Goal: Information Seeking & Learning: Learn about a topic

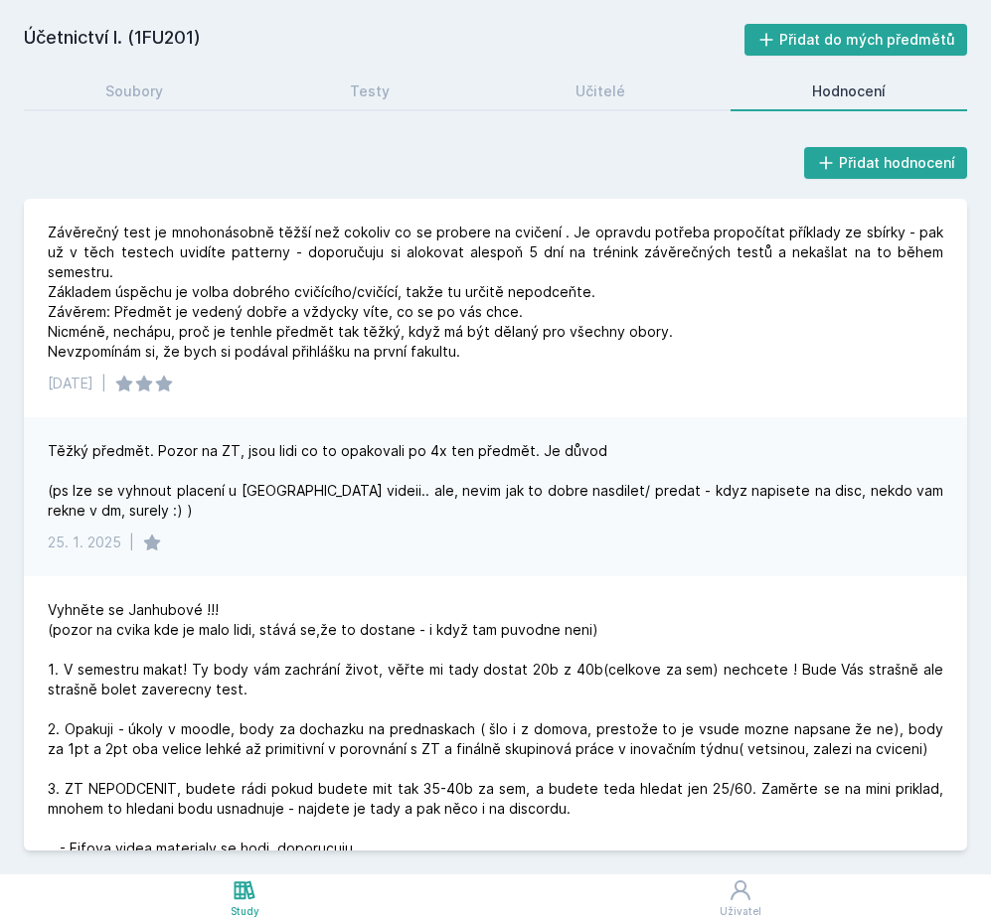
click at [238, 40] on h2 "Účetnictví I. (1FU201)" at bounding box center [384, 40] width 720 height 32
click at [132, 49] on h2 "Účetnictví I. (1FU201)" at bounding box center [384, 40] width 720 height 32
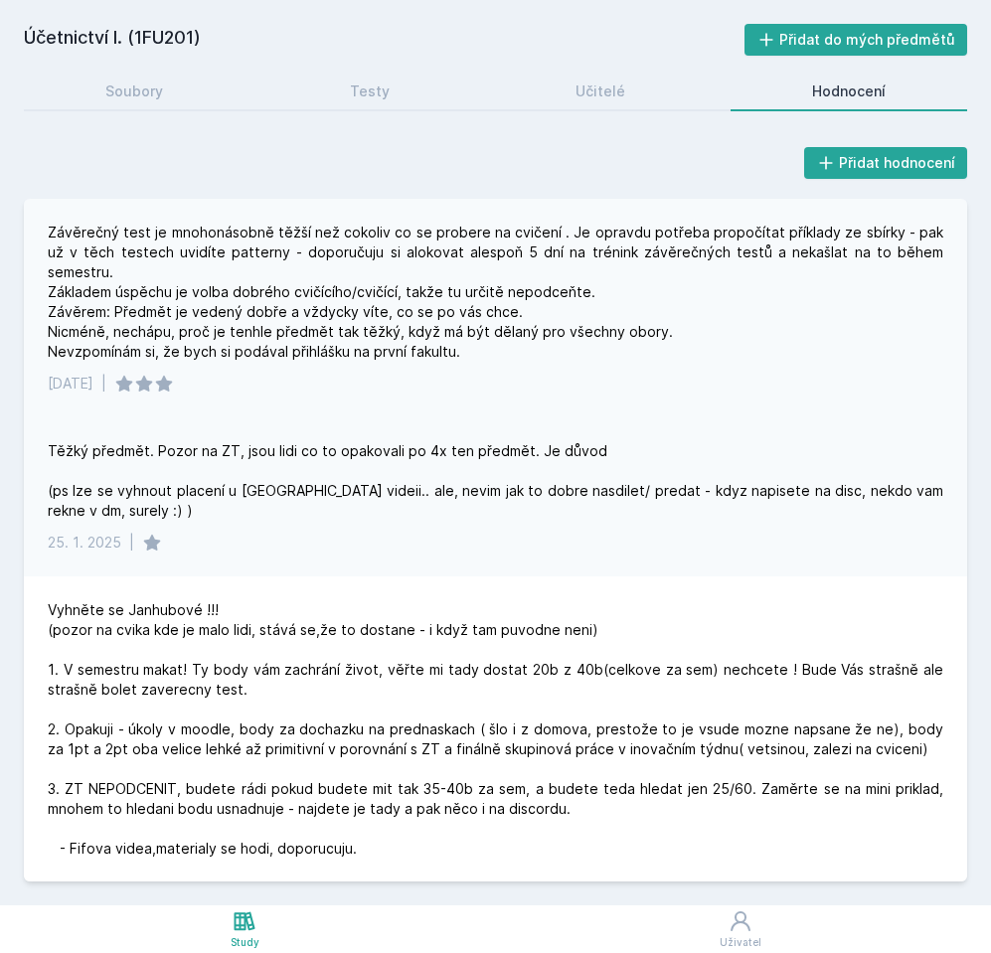
click at [157, 375] on div "Závěrečný test je mnohonásobně těžší než cokoliv co se probere na cvičení . Je …" at bounding box center [495, 308] width 943 height 219
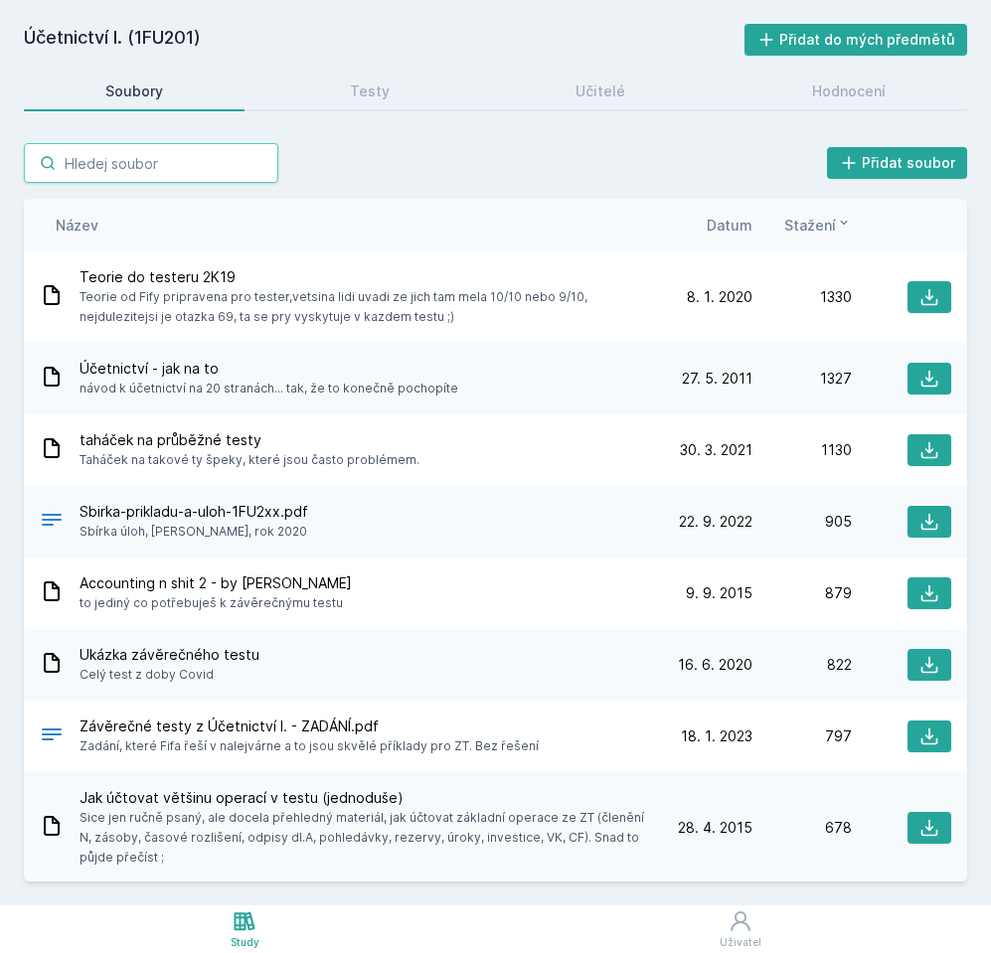
click at [128, 163] on input "search" at bounding box center [151, 163] width 254 height 40
click at [136, 69] on div "Účetnictví I. (1FU201) Přidat do mých předmětů [GEOGRAPHIC_DATA] Testy Učitelé …" at bounding box center [495, 453] width 943 height 858
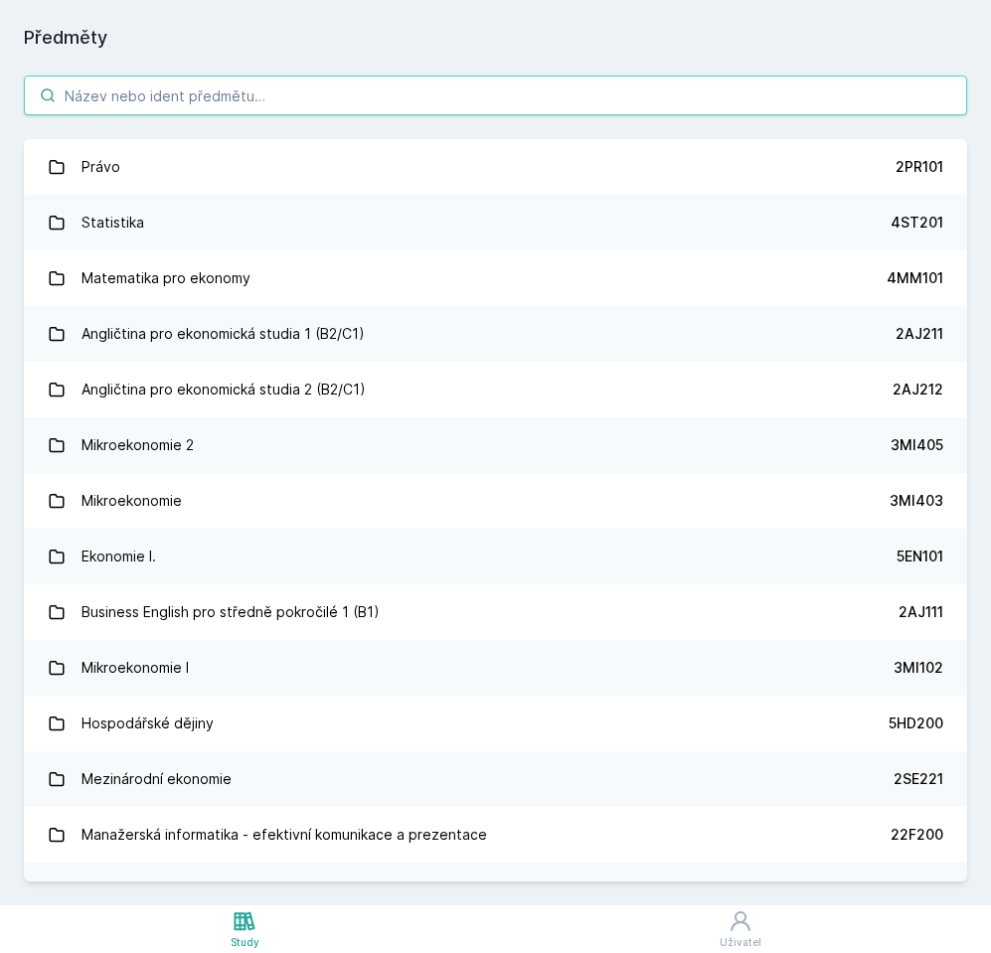
click at [136, 95] on input "search" at bounding box center [495, 96] width 943 height 40
paste input "4SA310"
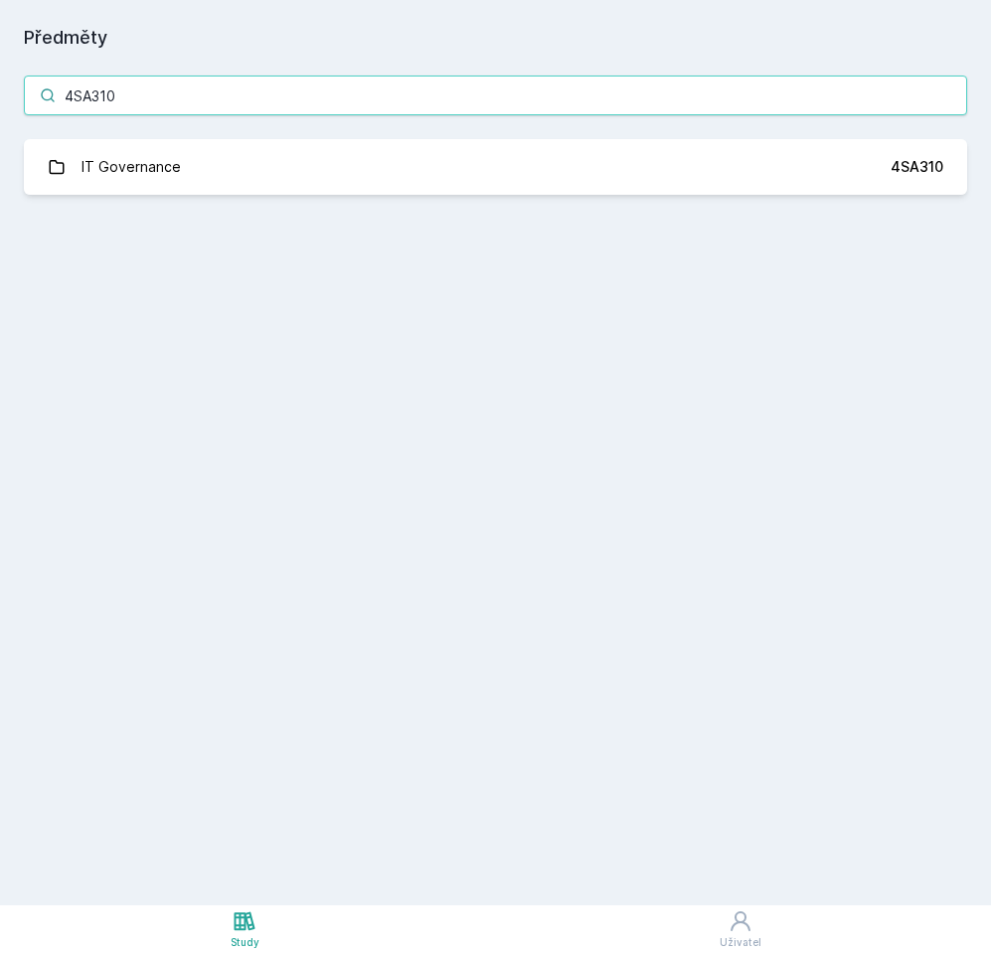
type input "4SA310"
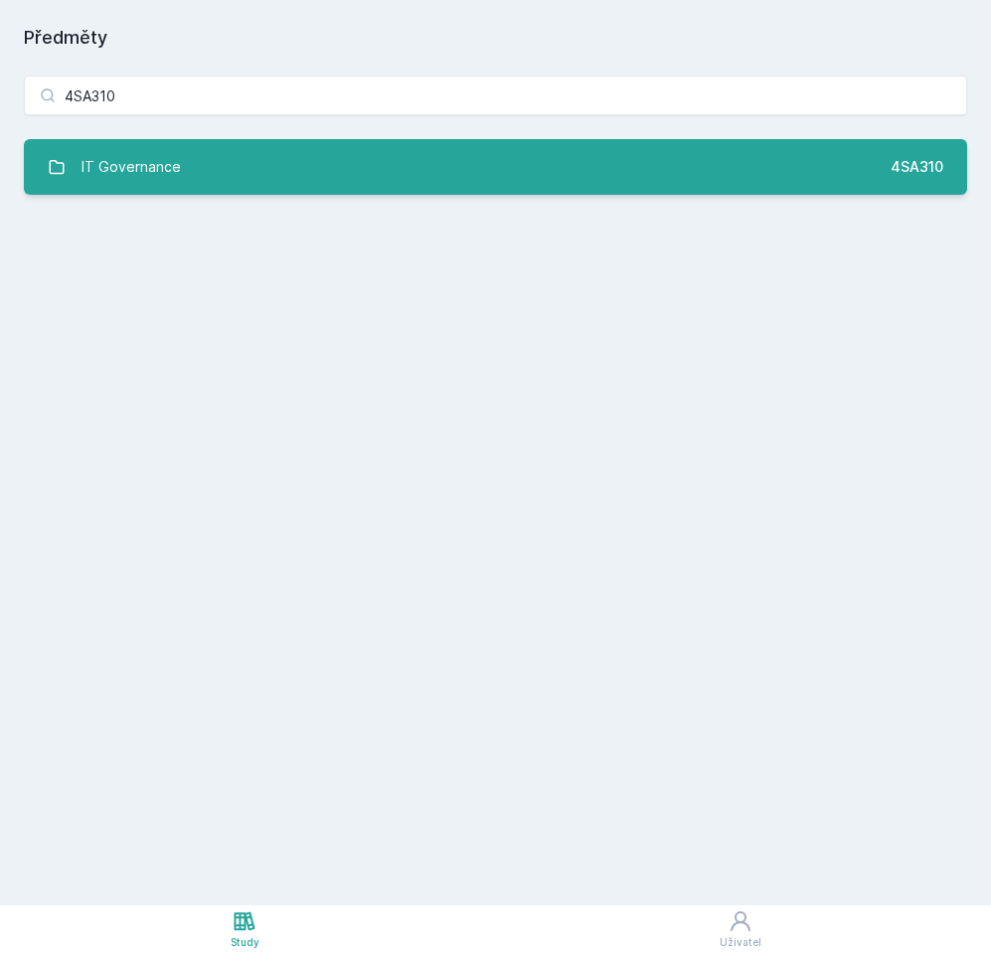
click at [214, 140] on link "IT Governance 4SA310" at bounding box center [495, 167] width 943 height 56
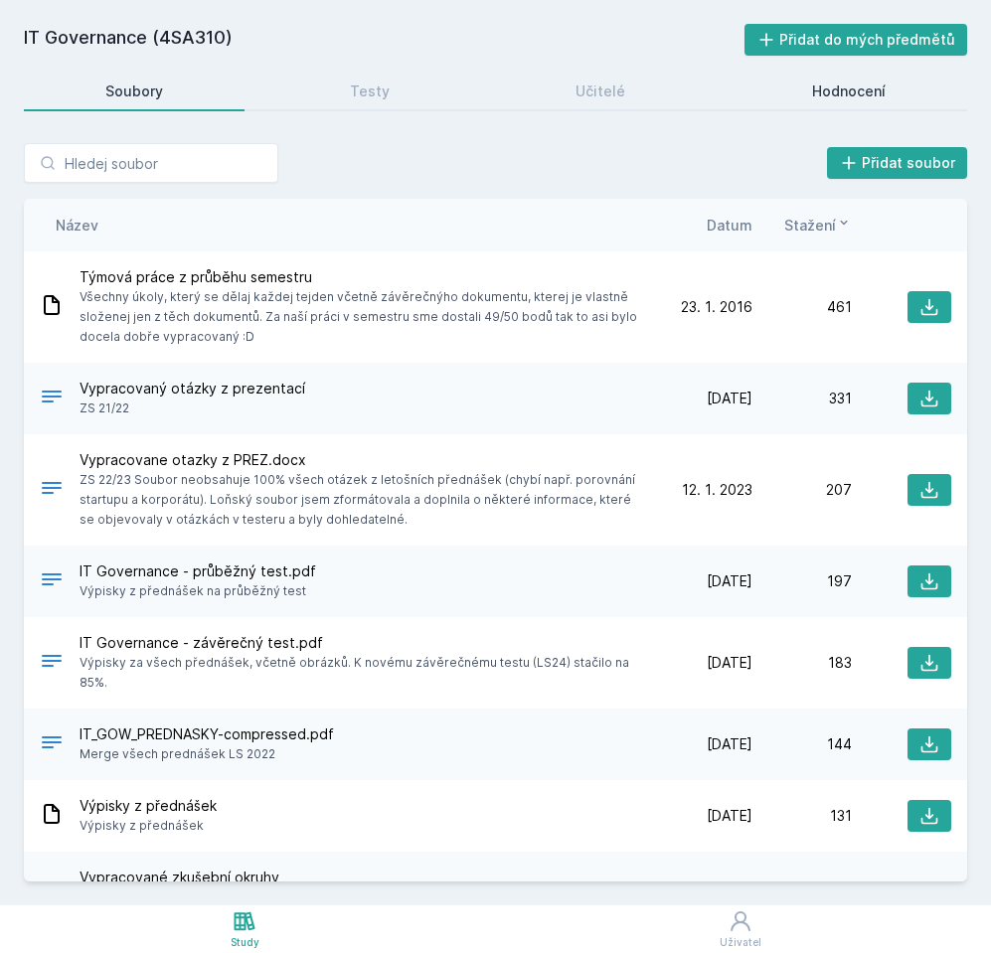
click at [802, 94] on link "Hodnocení" at bounding box center [848, 92] width 236 height 40
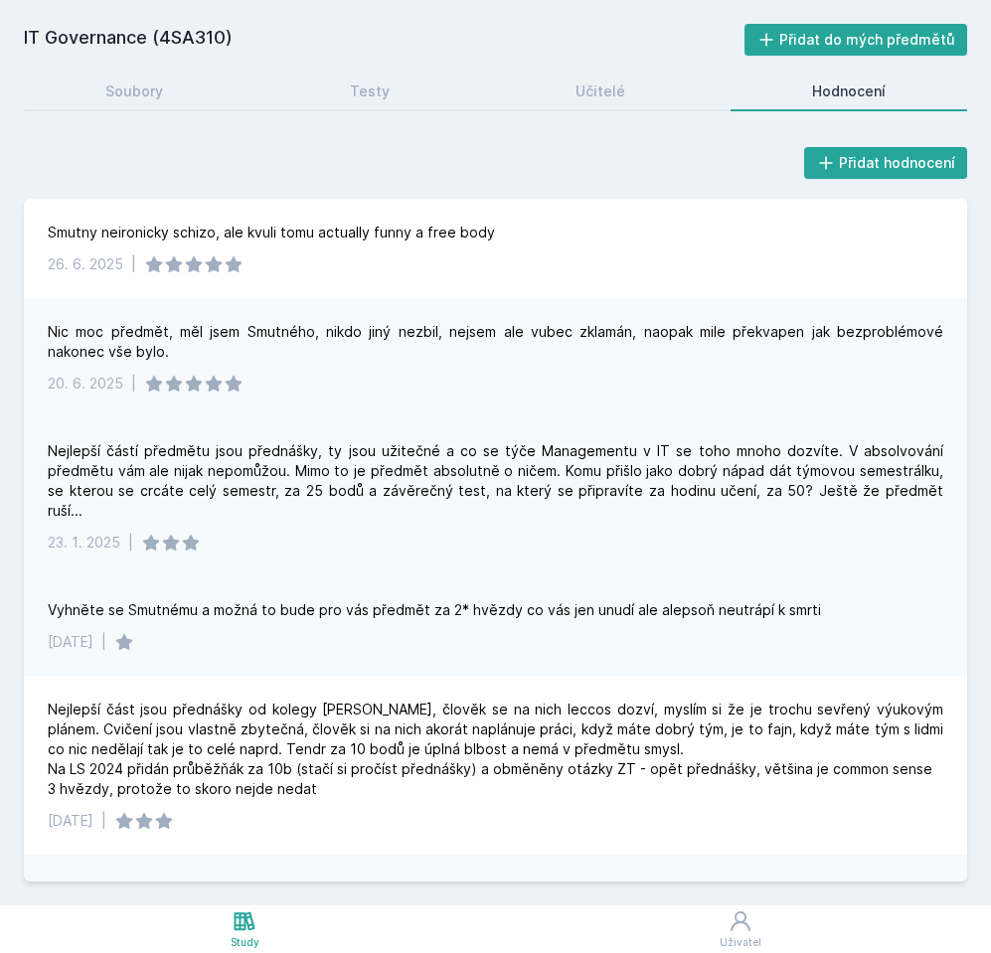
click at [446, 545] on div "Nejlepší částí předmětu jsou přednášky, ty jsou užitečné a co se týče Managemen…" at bounding box center [495, 496] width 943 height 159
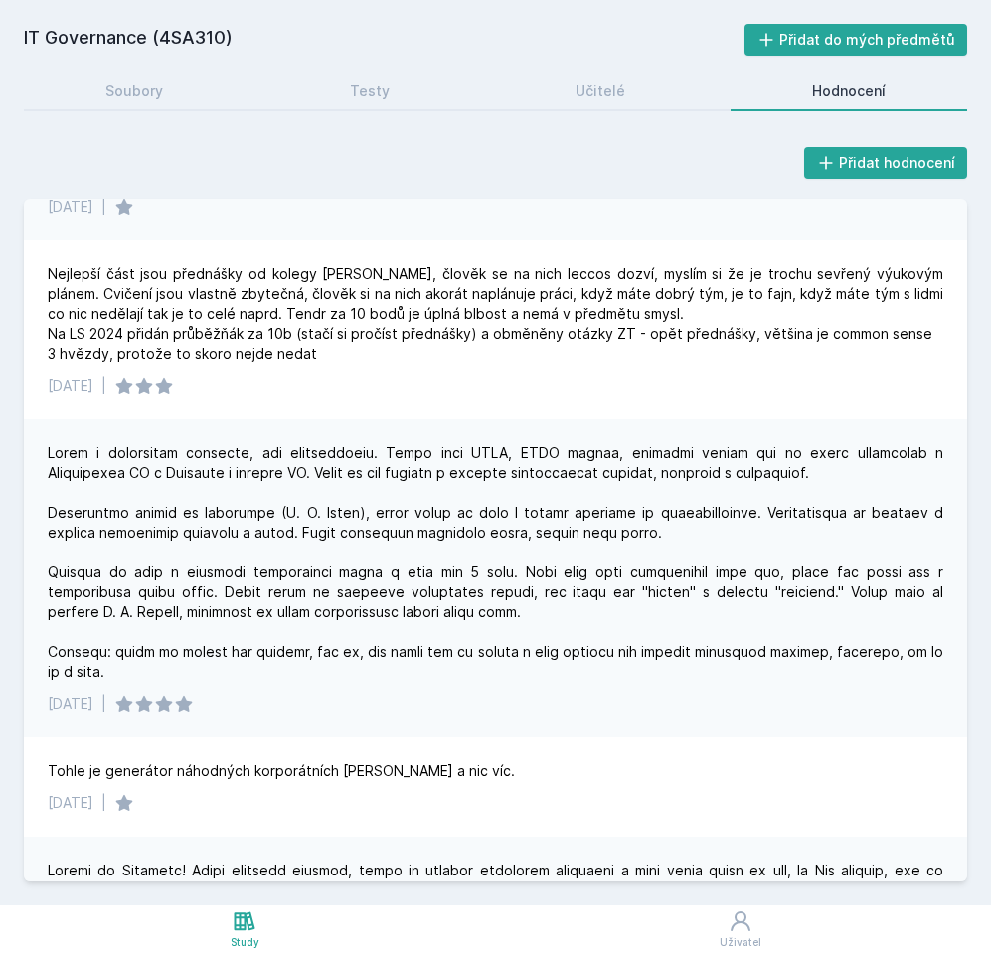
scroll to position [436, 0]
click at [445, 544] on div at bounding box center [495, 561] width 895 height 238
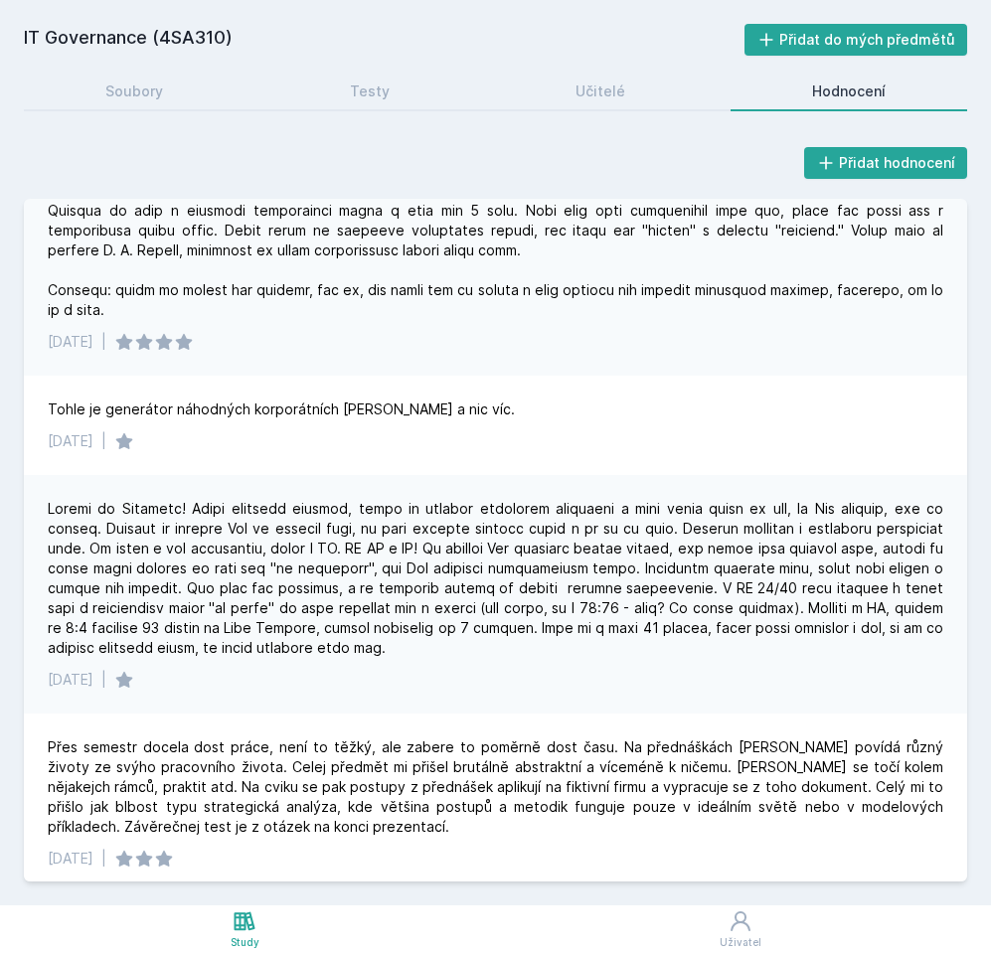
scroll to position [799, 0]
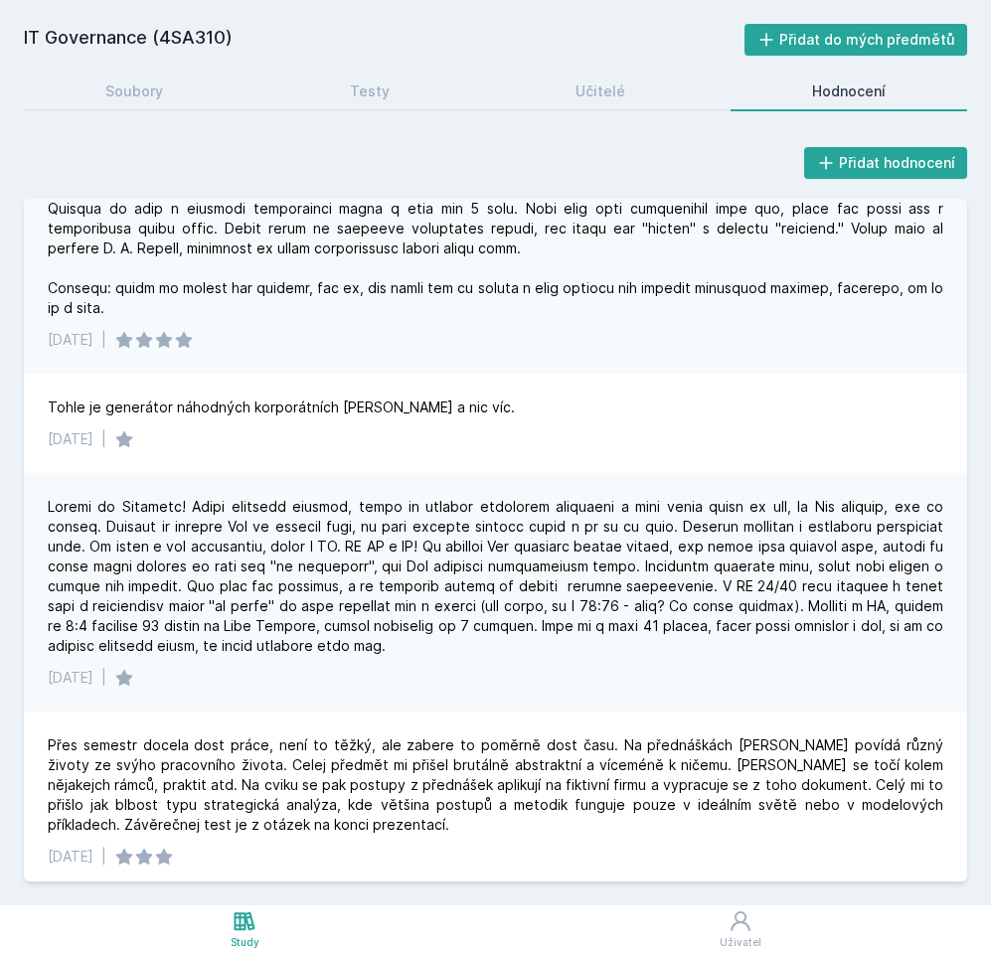
click at [445, 544] on div at bounding box center [495, 576] width 895 height 159
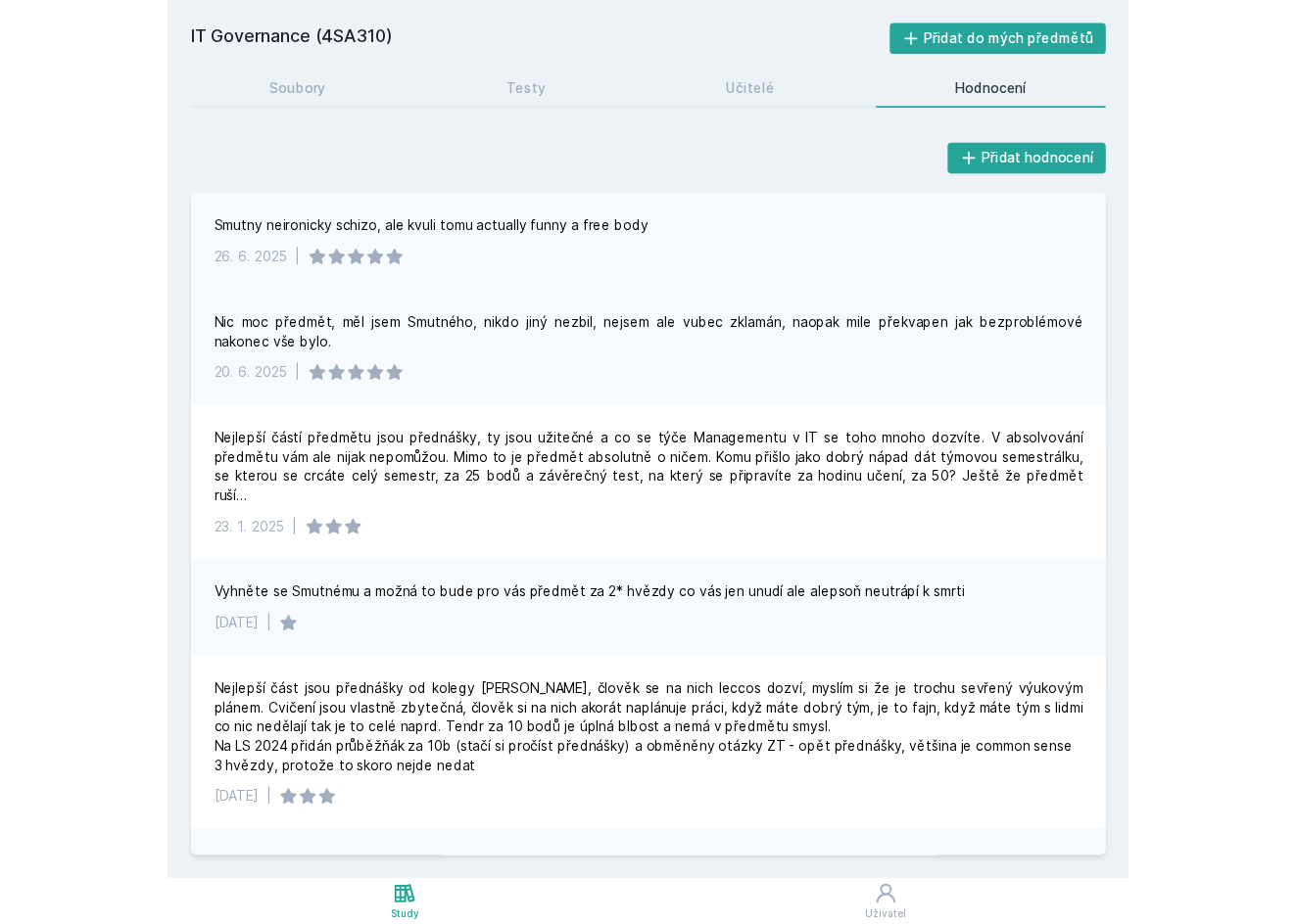
scroll to position [0, 0]
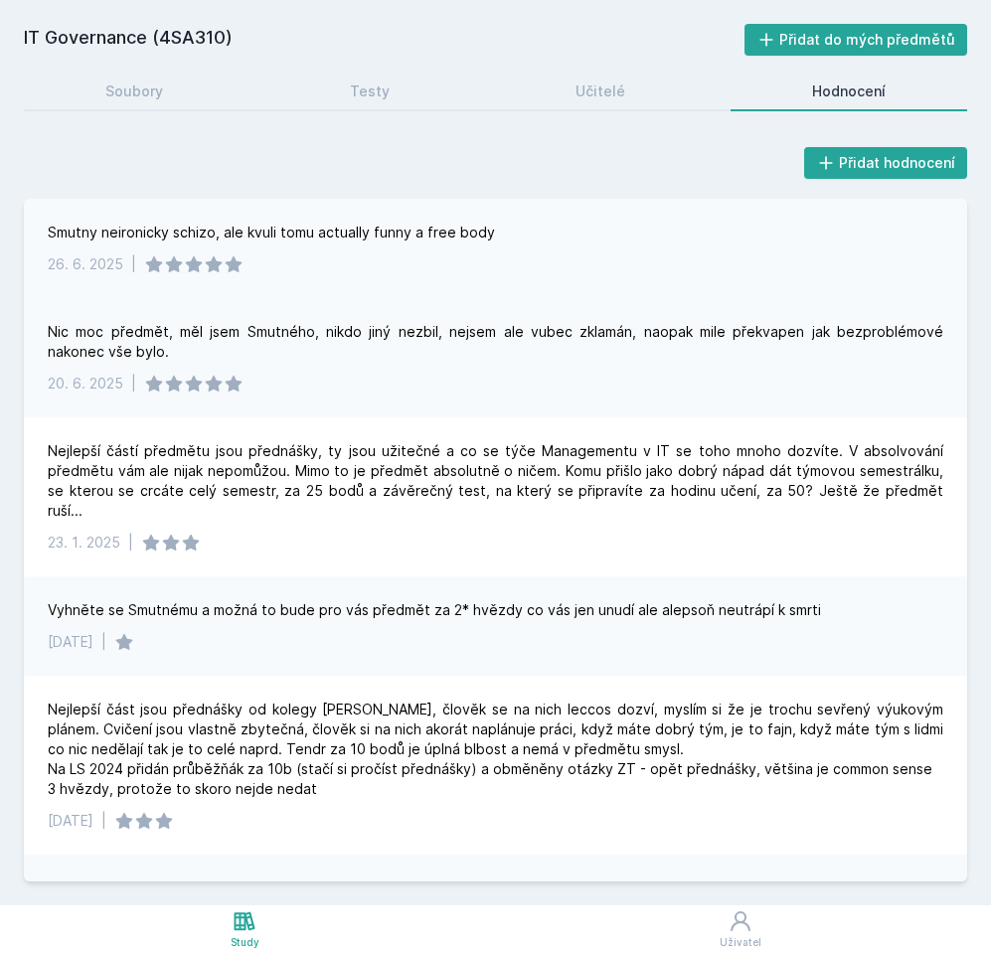
click at [324, 249] on div "Smutny neironicky schizo, ale kvuli tomu actually funny a free body [DATE] |" at bounding box center [495, 248] width 943 height 99
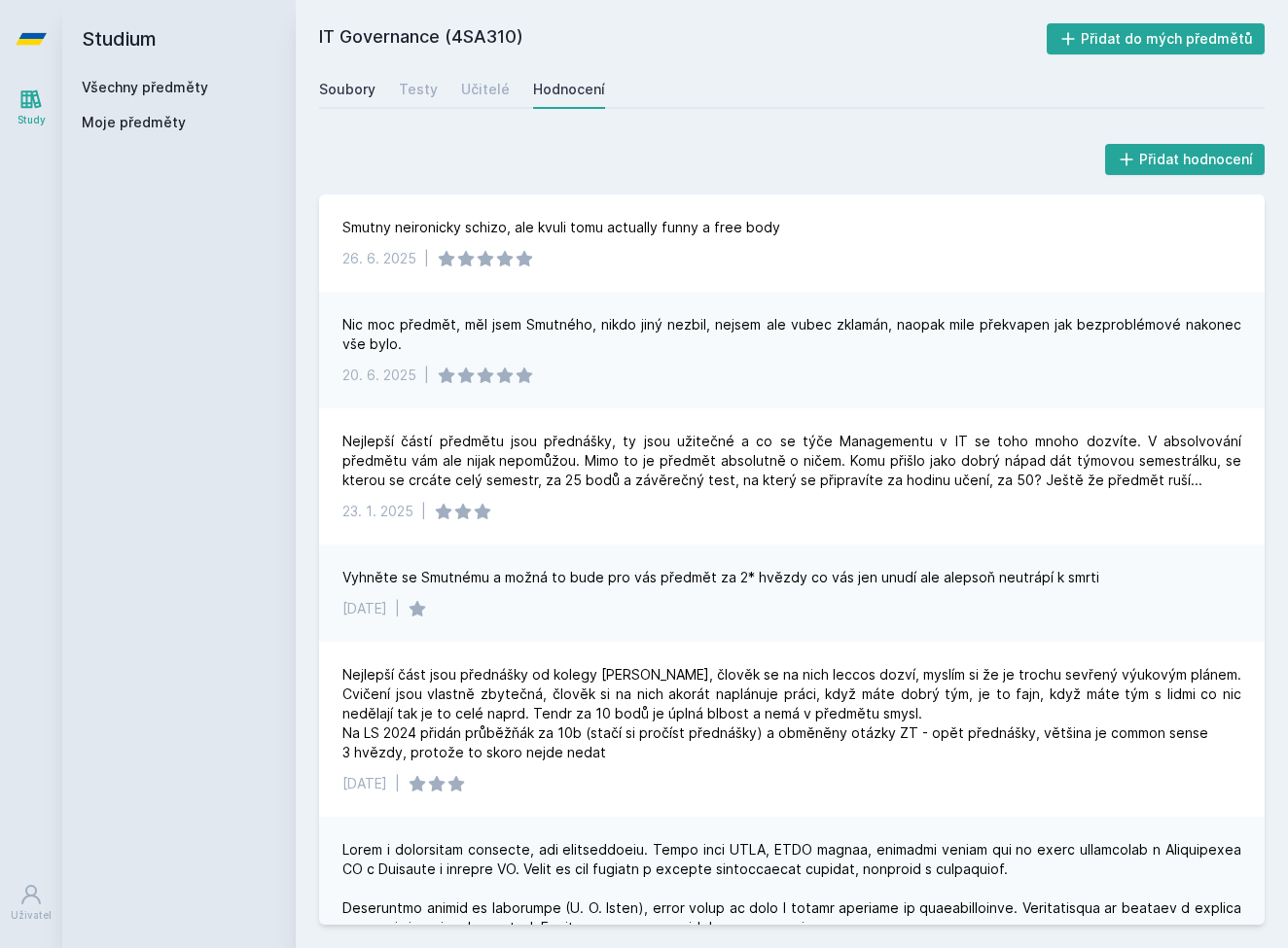
click at [357, 87] on div "Soubory" at bounding box center [347, 89] width 57 height 20
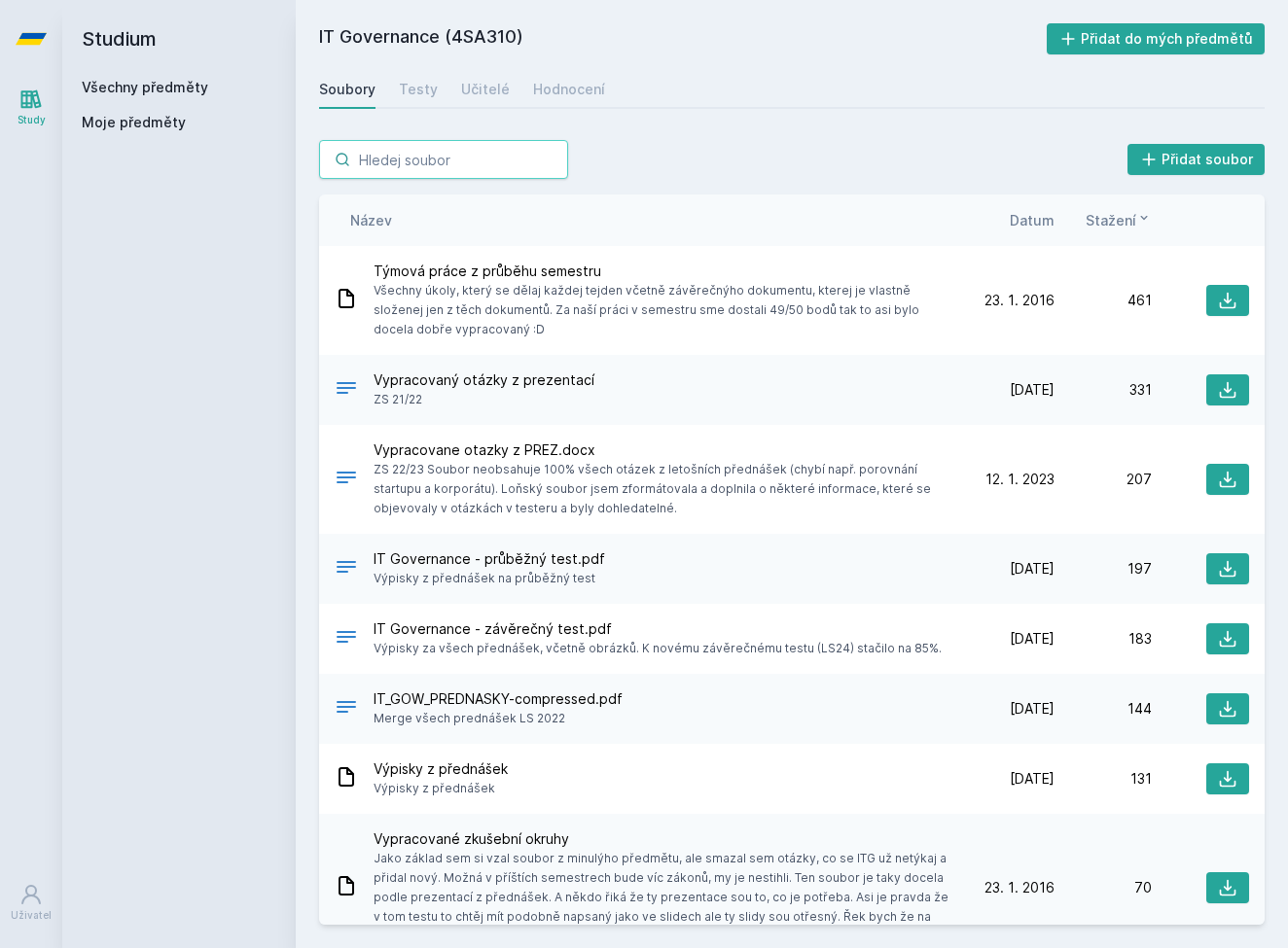
click at [396, 160] on input "search" at bounding box center [443, 159] width 249 height 39
click at [173, 84] on link "Všechny předměty" at bounding box center [144, 86] width 126 height 17
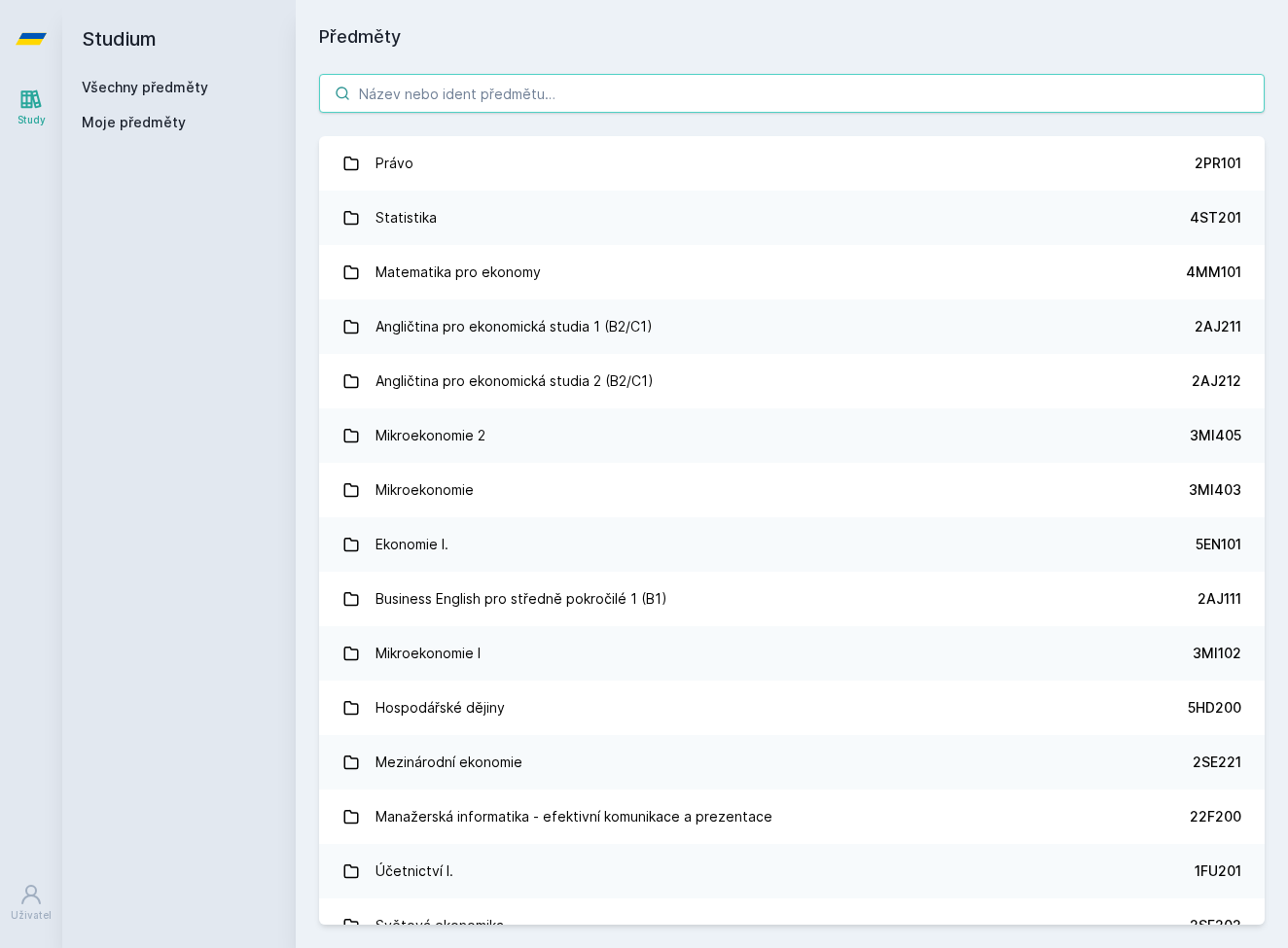
click at [435, 96] on input "search" at bounding box center [792, 94] width 945 height 39
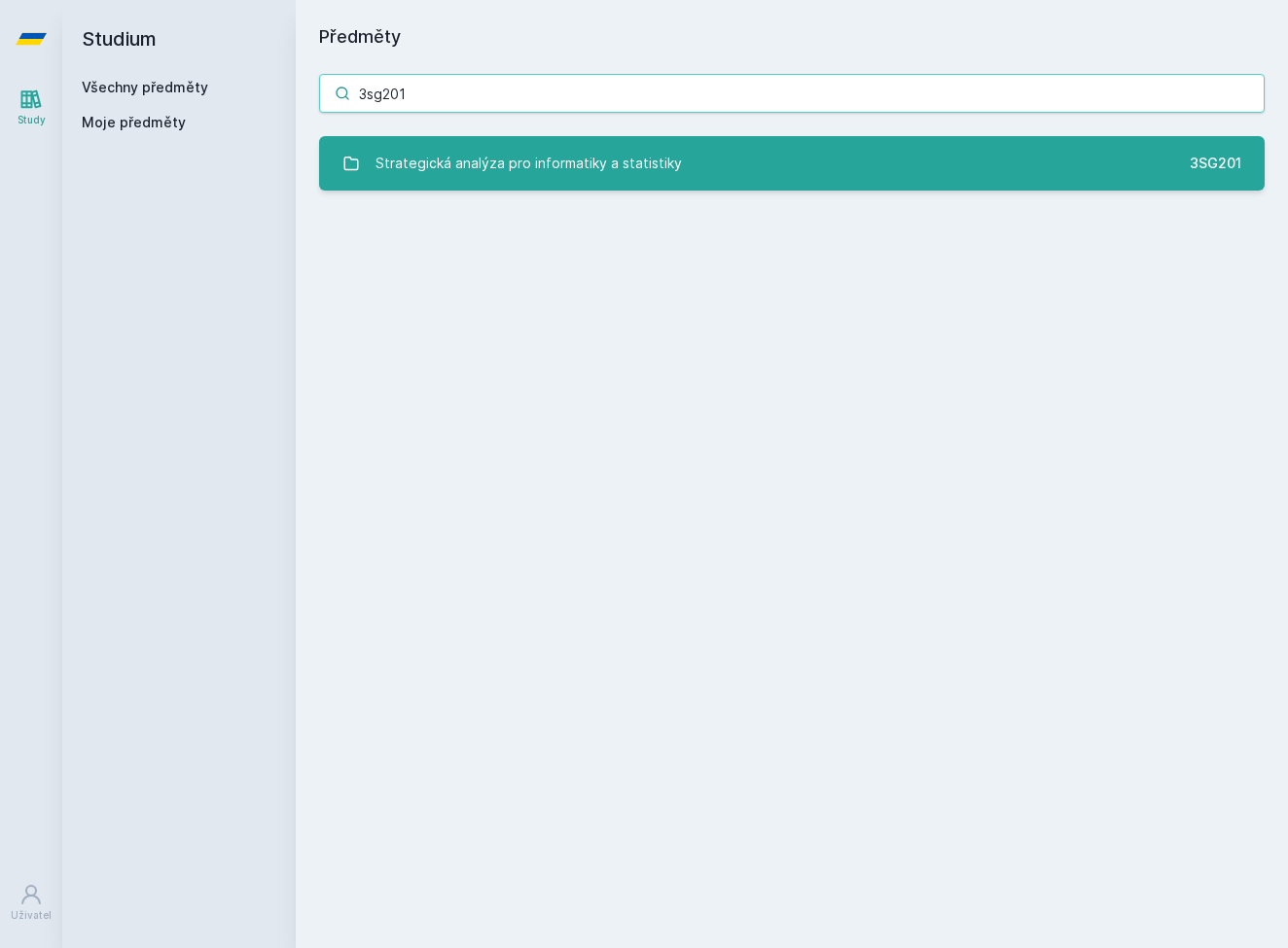
type input "3sg201"
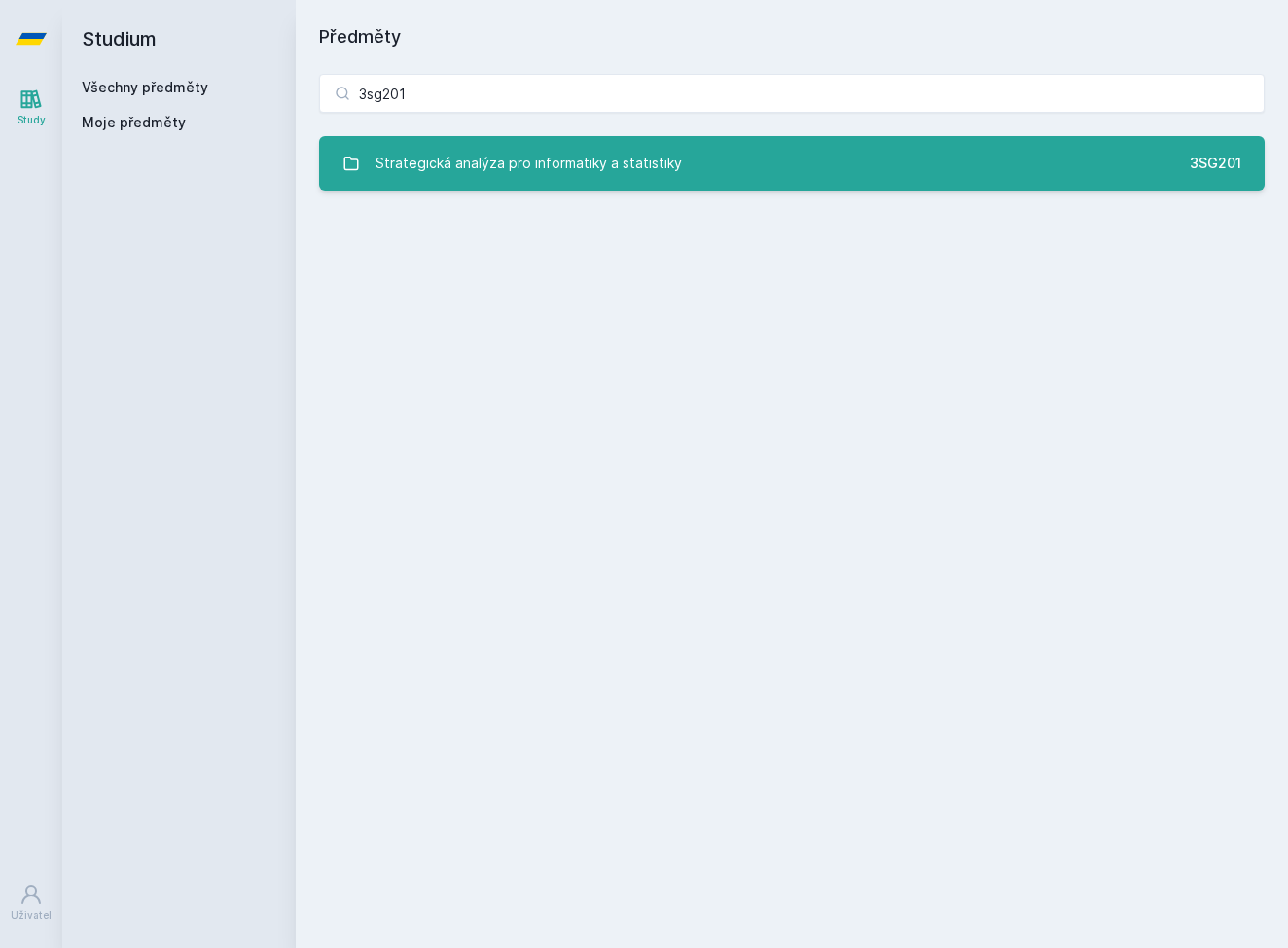
click at [424, 176] on div "Strategická analýza pro informatiky a statistiky" at bounding box center [529, 163] width 306 height 39
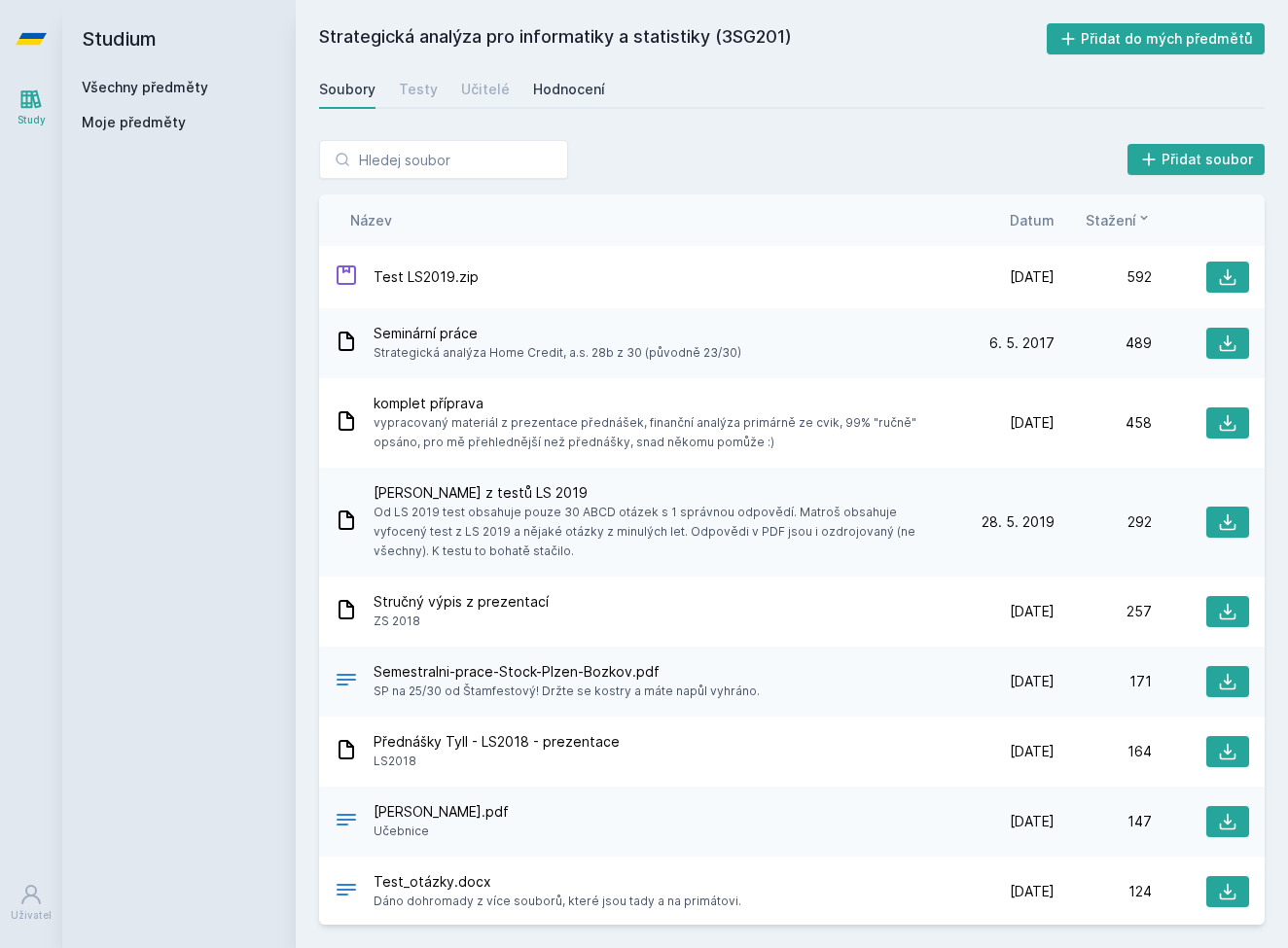
click at [538, 92] on div "Hodnocení" at bounding box center [570, 89] width 72 height 20
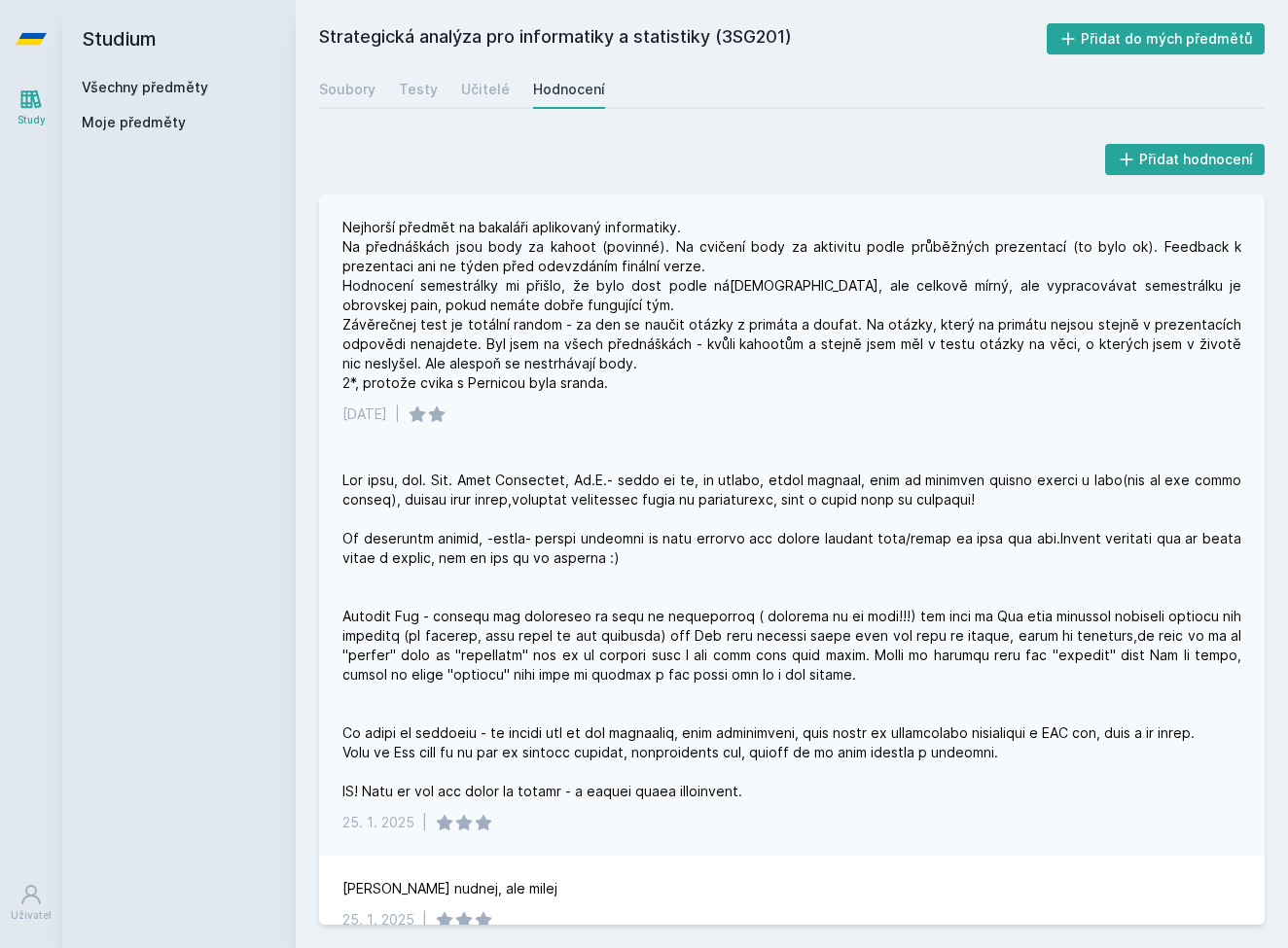
click at [531, 313] on div "Nejhorší předmět na bakaláři aplikovaný informatiky. Na přednáškách jsou body z…" at bounding box center [792, 305] width 898 height 175
click at [590, 327] on div "Nejhorší předmět na bakaláři aplikovaný informatiky. Na přednáškách jsou body z…" at bounding box center [792, 305] width 898 height 175
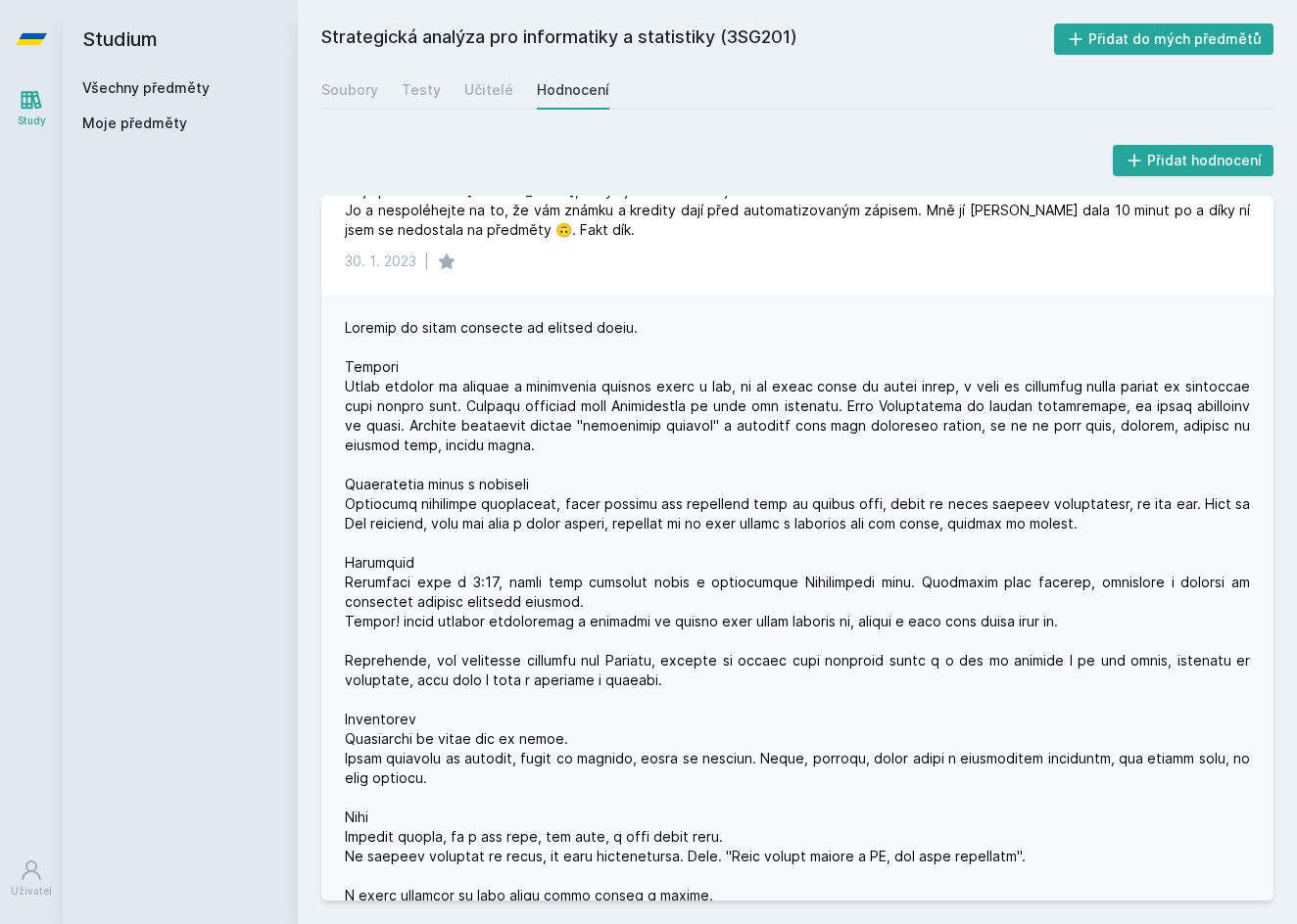
scroll to position [2037, 0]
click at [558, 191] on div "Přidat hodnocení Nejhorší předmět na bakaláři aplikovaný informatiky. Na předná…" at bounding box center [797, 520] width 952 height 759
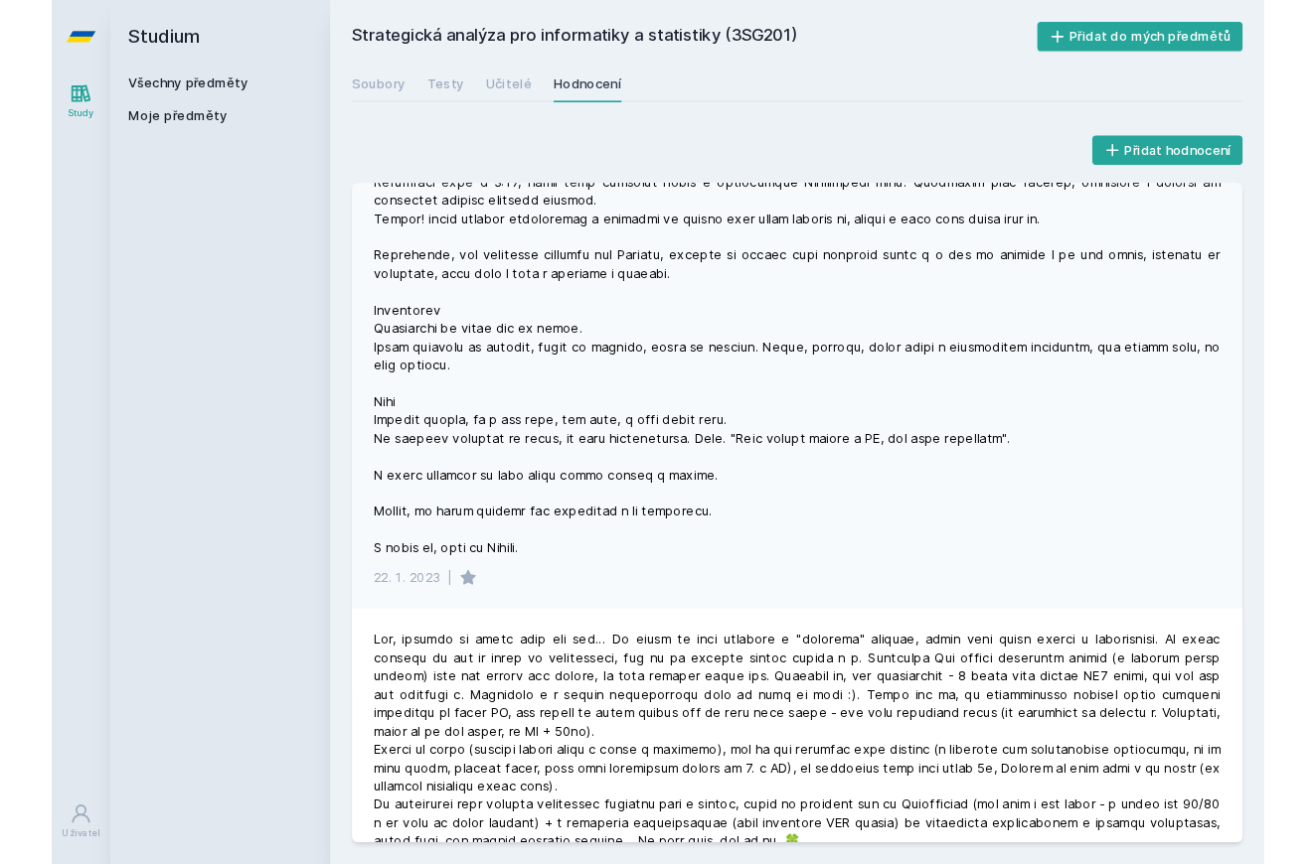
scroll to position [2458, 0]
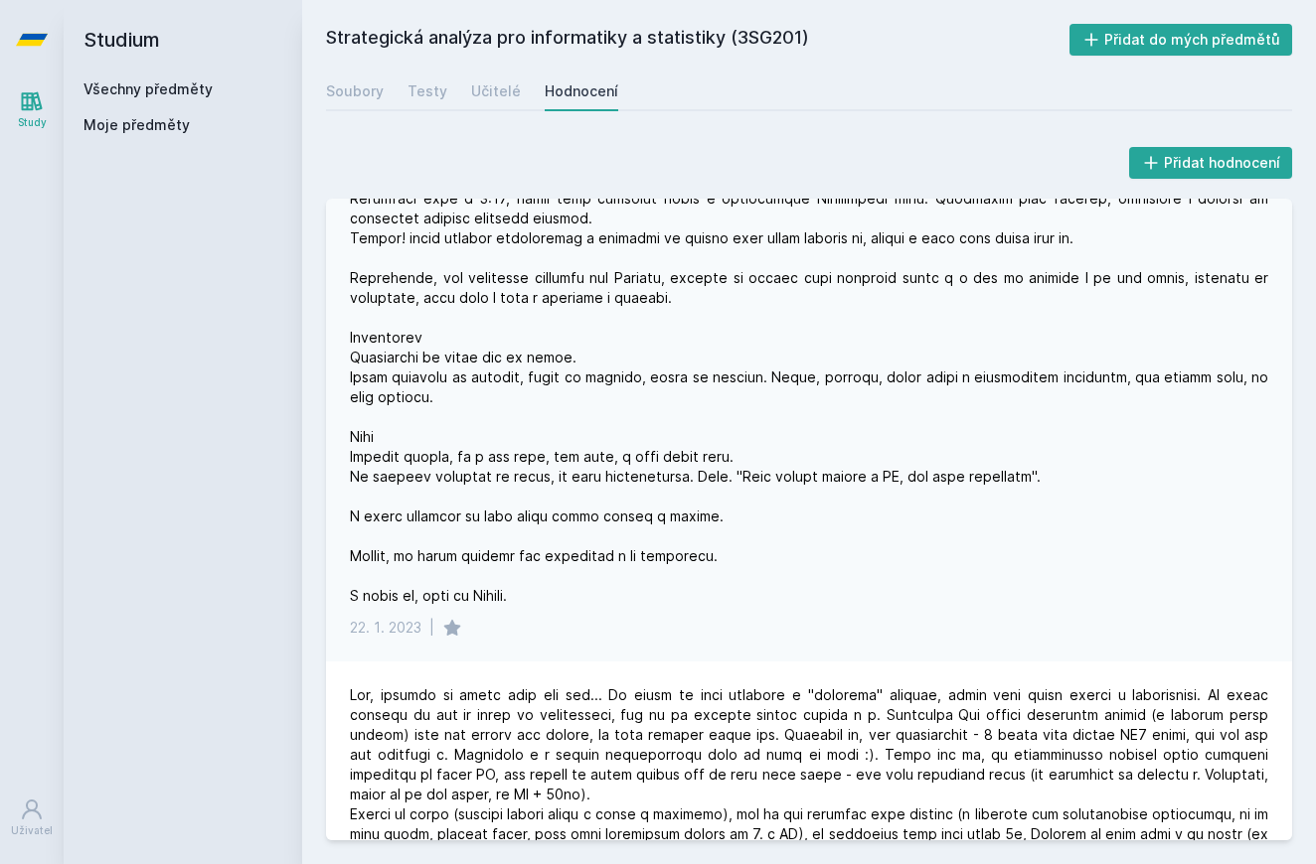
click at [122, 75] on h2 "Studium" at bounding box center [182, 39] width 199 height 79
click at [137, 87] on link "Všechny předměty" at bounding box center [147, 88] width 129 height 17
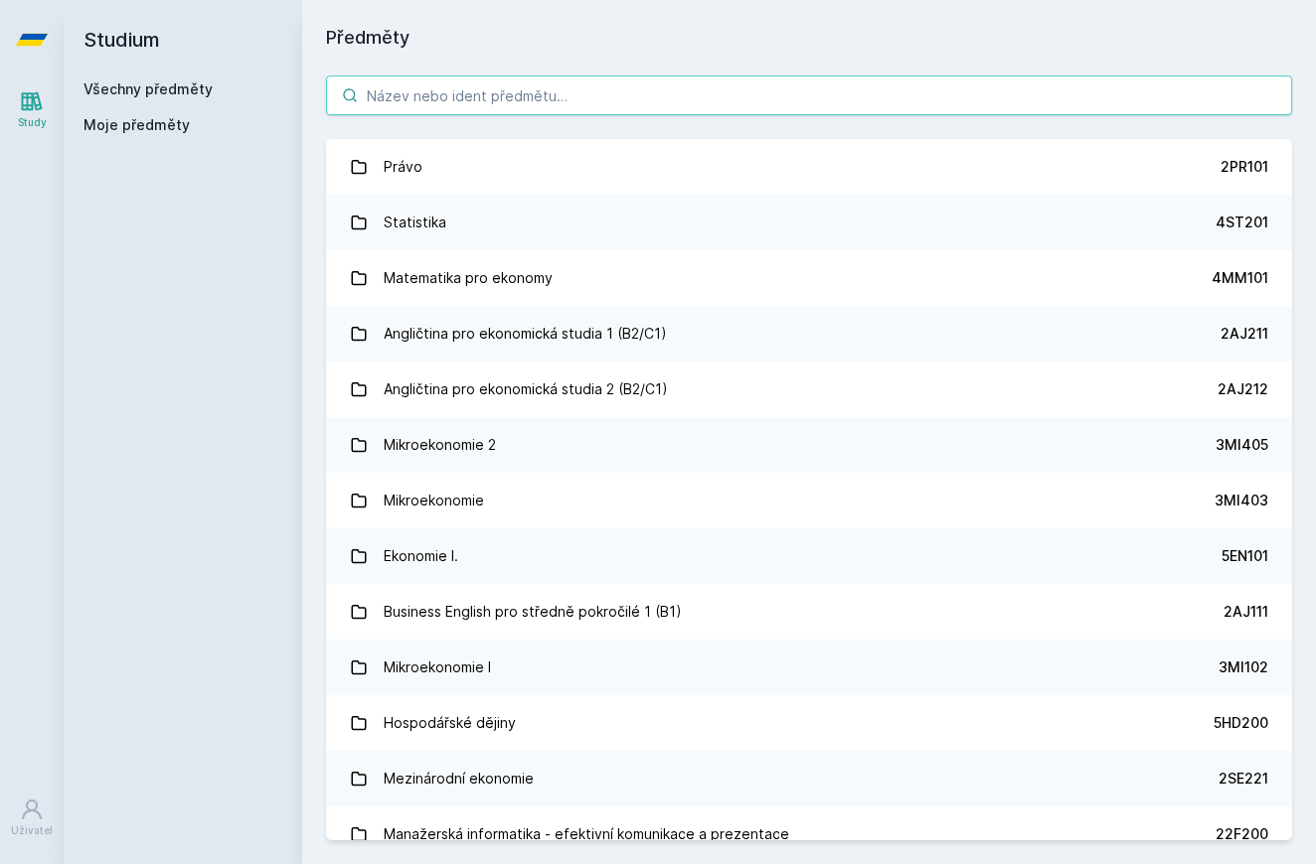
click at [485, 91] on input "search" at bounding box center [809, 96] width 966 height 40
paste input "11F201"
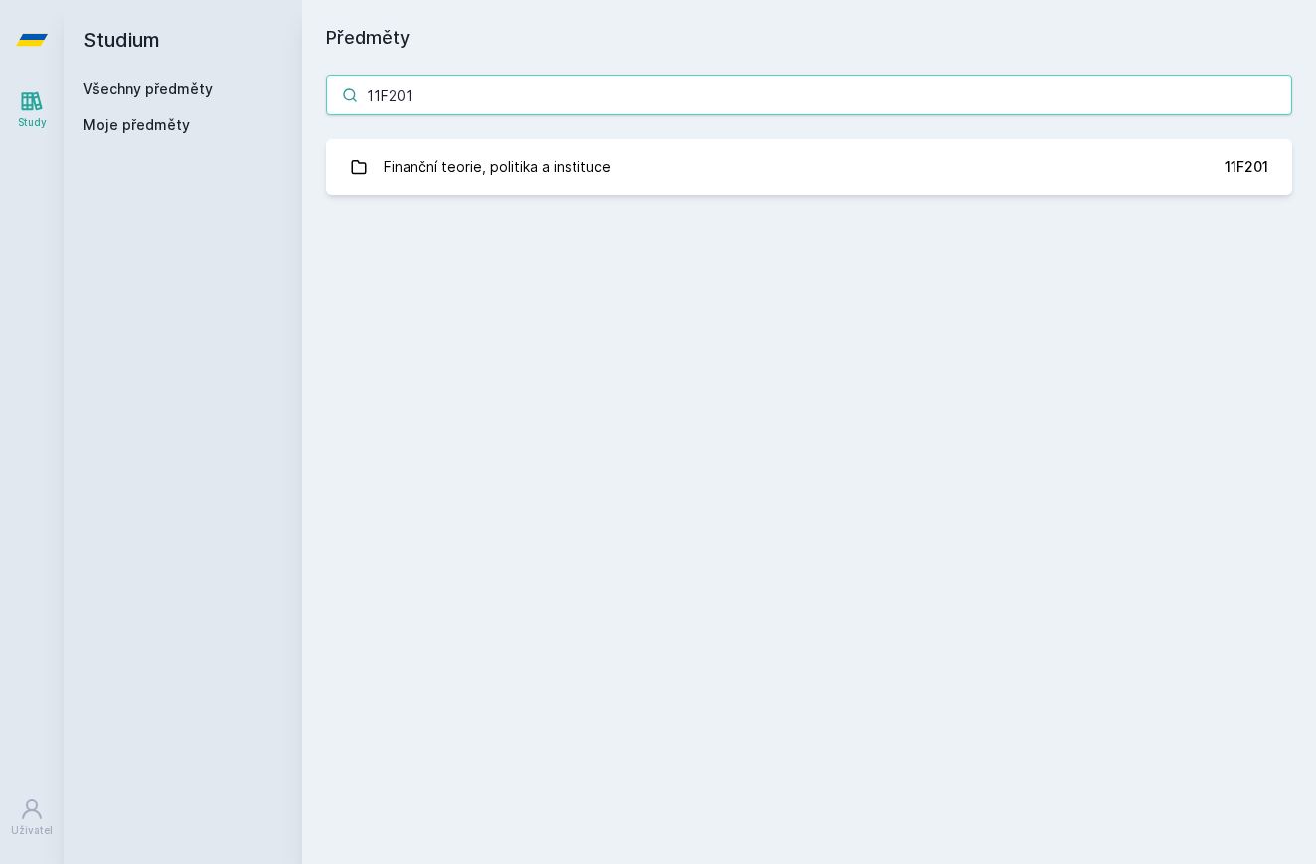
type input "11F201"
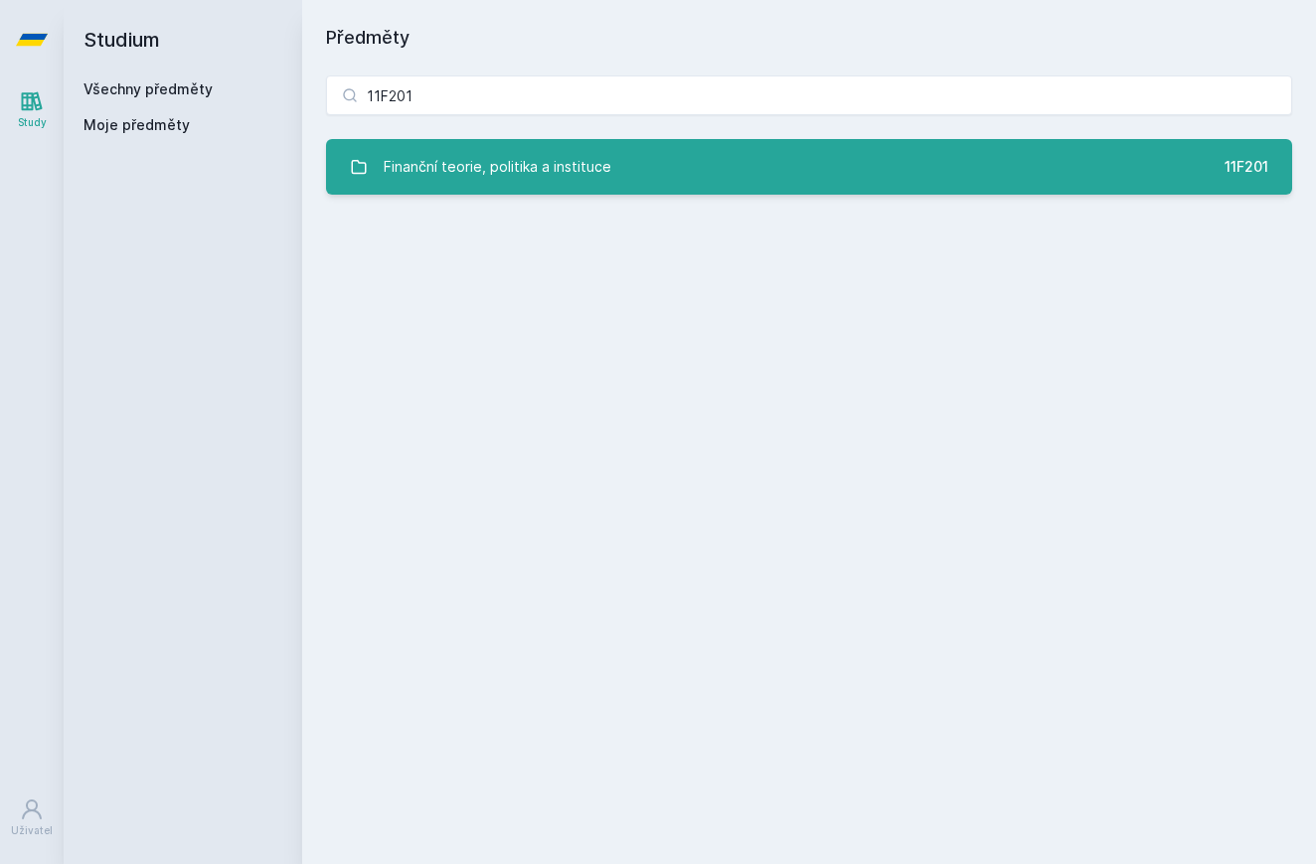
click at [519, 193] on link "Finanční teorie, politika a instituce 11F201" at bounding box center [809, 167] width 966 height 56
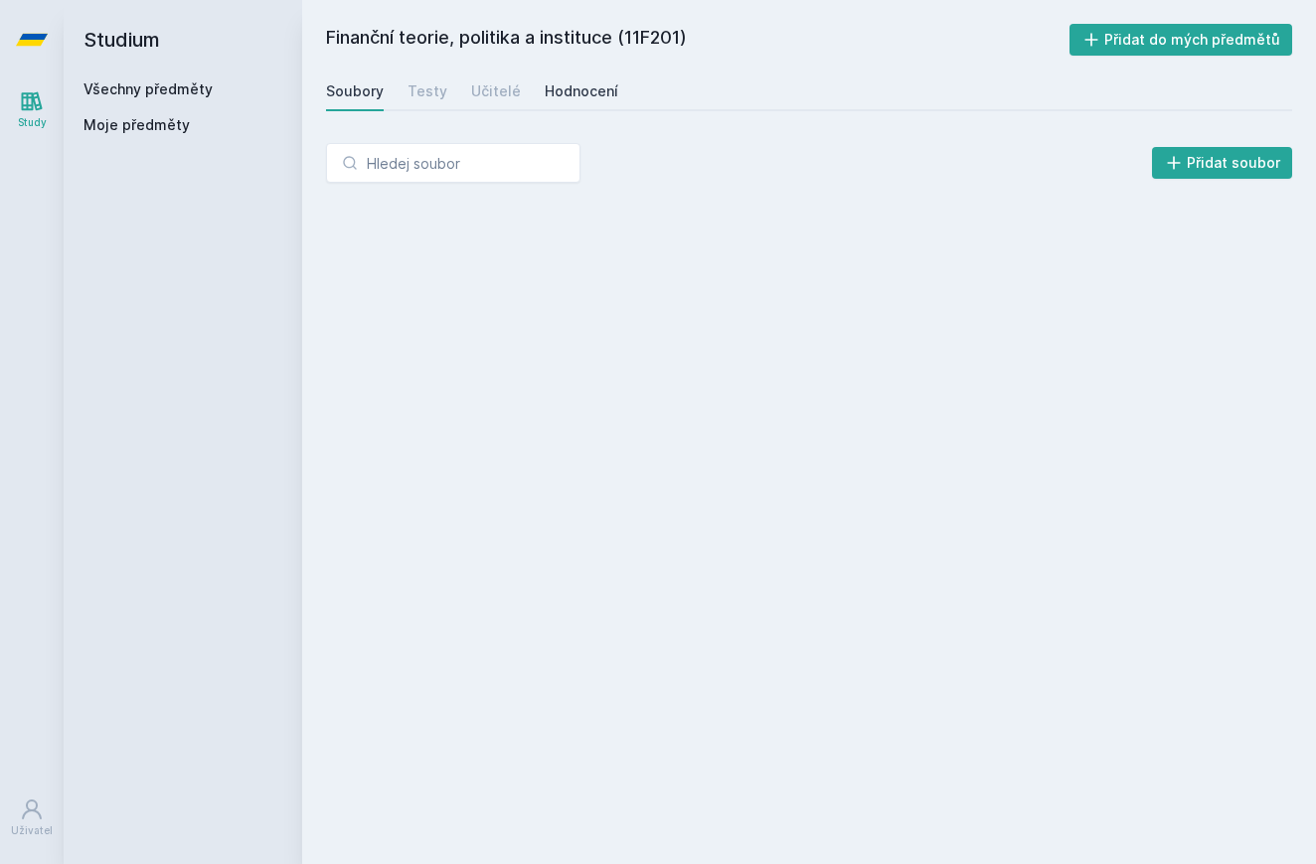
click at [585, 85] on div "Hodnocení" at bounding box center [582, 91] width 74 height 20
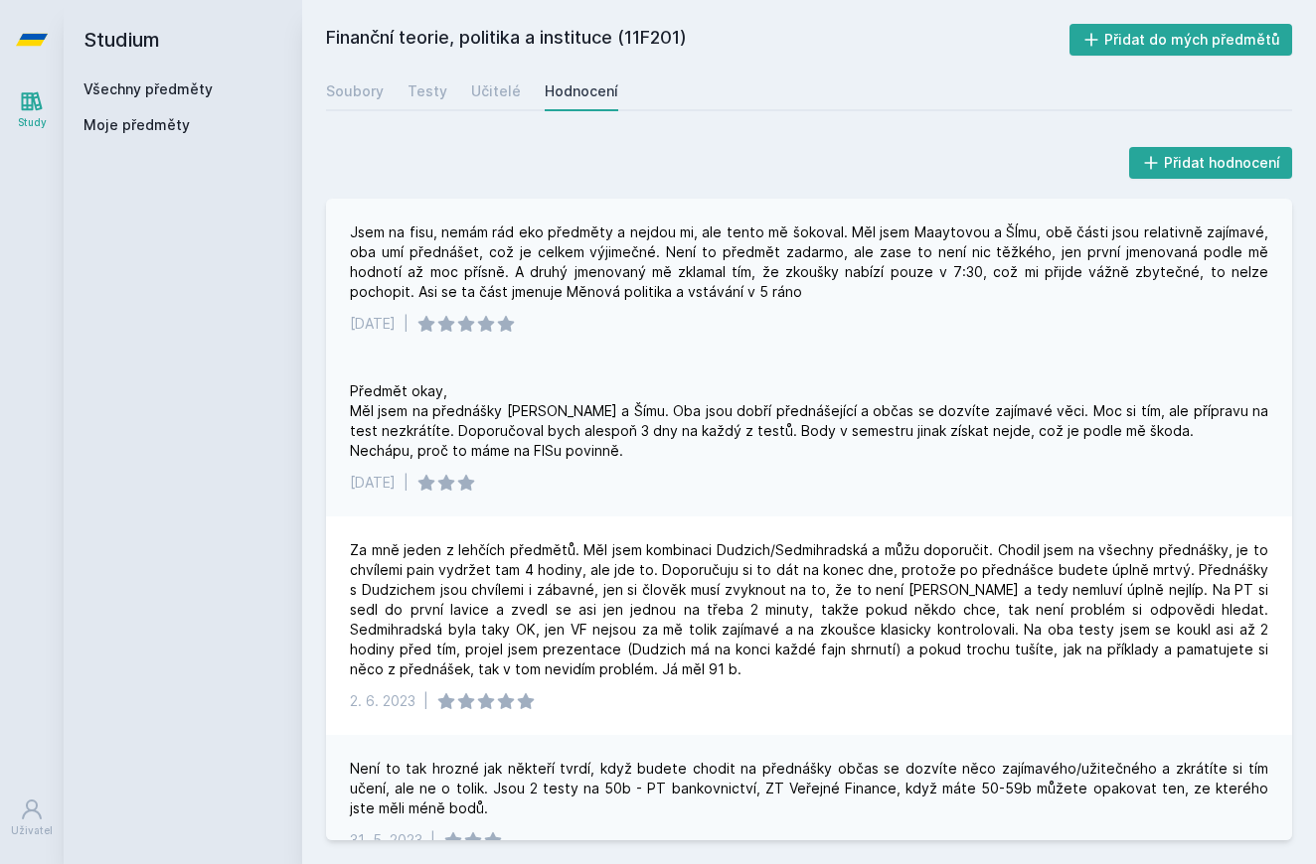
click at [839, 316] on div "[DATE] |" at bounding box center [809, 324] width 918 height 20
